Goal: Find specific page/section: Find specific page/section

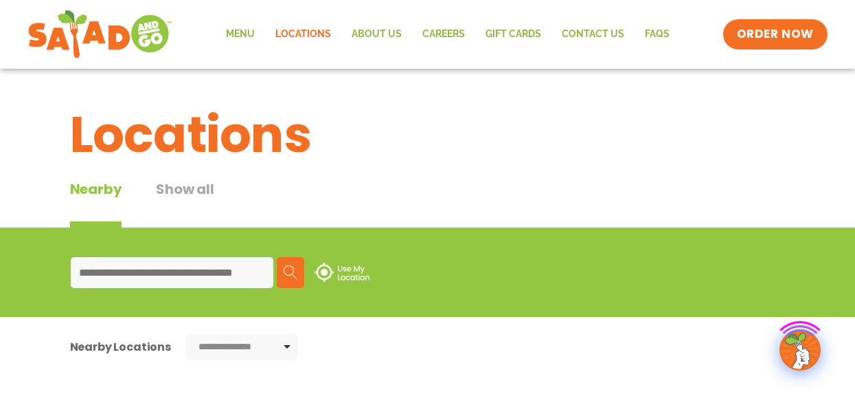
type input "*****"
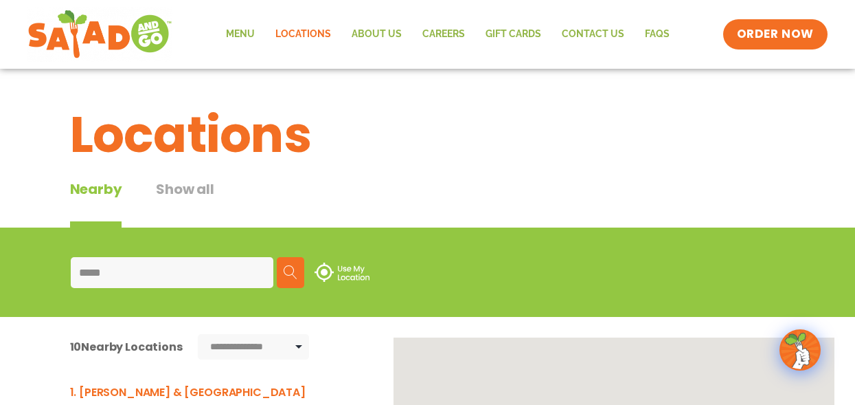
click at [286, 279] on button "Search" at bounding box center [290, 272] width 27 height 31
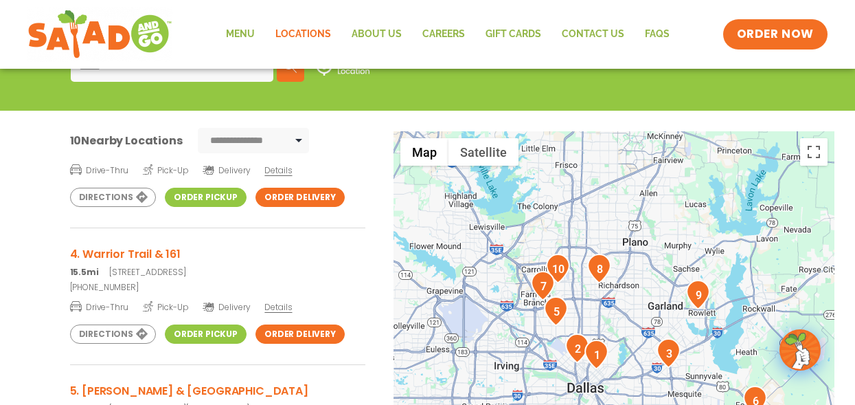
scroll to position [343, 0]
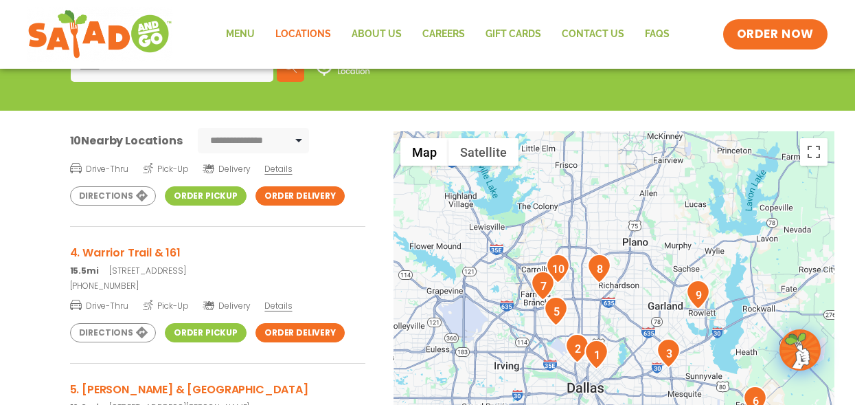
click at [286, 309] on span "Details" at bounding box center [277, 306] width 27 height 12
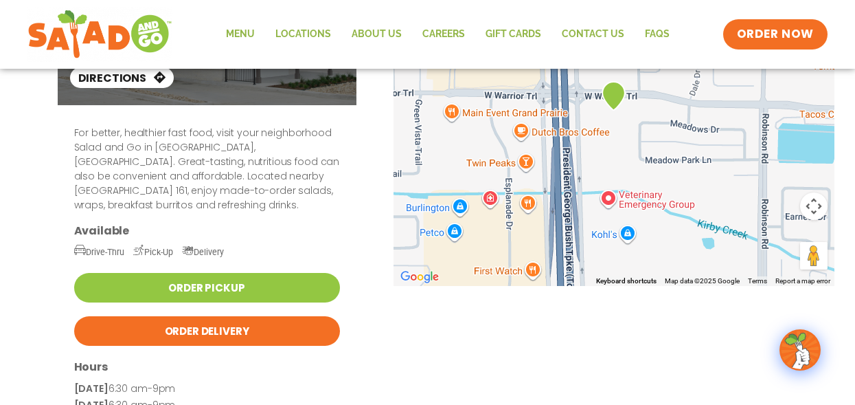
scroll to position [137, 0]
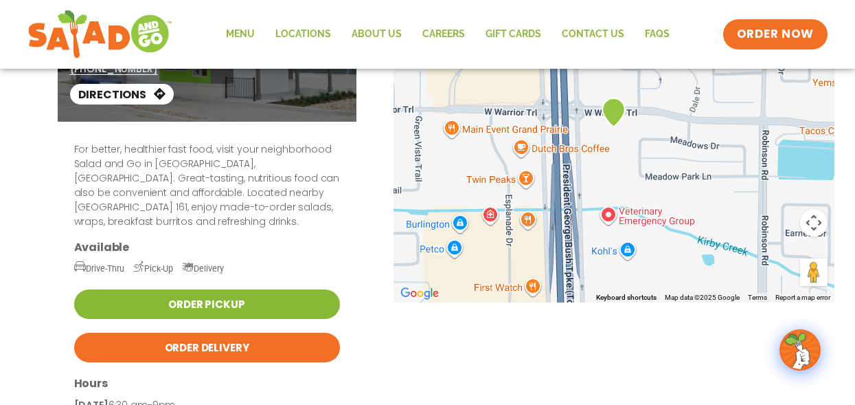
click at [260, 289] on link "Order Pickup" at bounding box center [207, 304] width 266 height 30
